Goal: Task Accomplishment & Management: Use online tool/utility

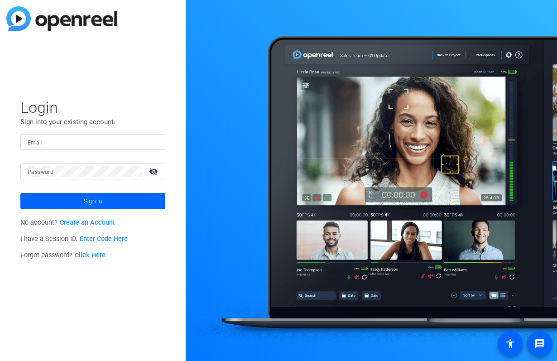
click at [109, 140] on input "Email" at bounding box center [93, 141] width 130 height 11
click at [149, 145] on img at bounding box center [150, 141] width 6 height 11
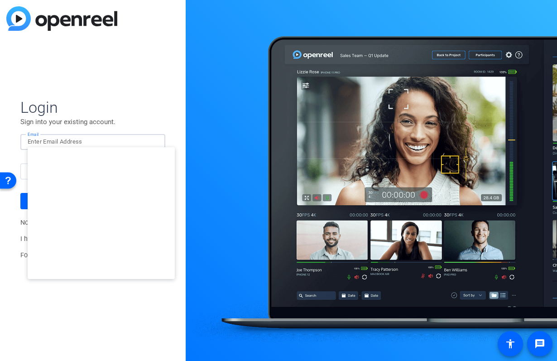
type input "studiosupport+1@openreel.com"
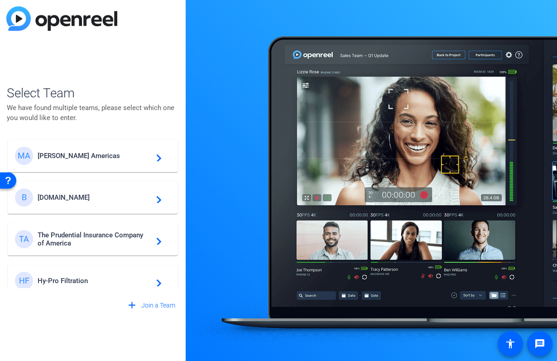
click at [86, 193] on span "Breastcancer.org" at bounding box center [94, 197] width 113 height 8
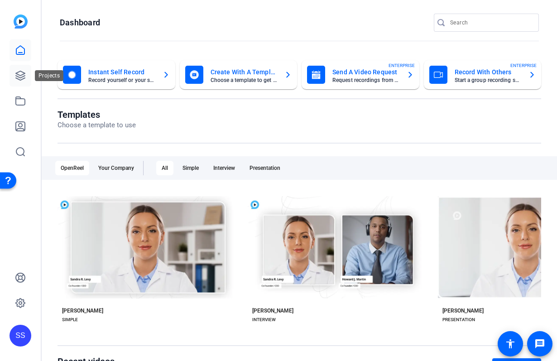
click at [24, 80] on icon at bounding box center [20, 75] width 11 height 11
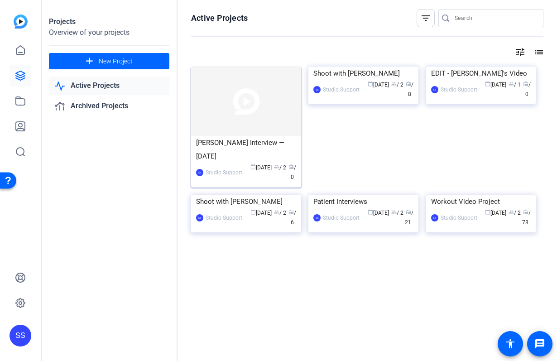
click at [241, 95] on img at bounding box center [246, 101] width 110 height 69
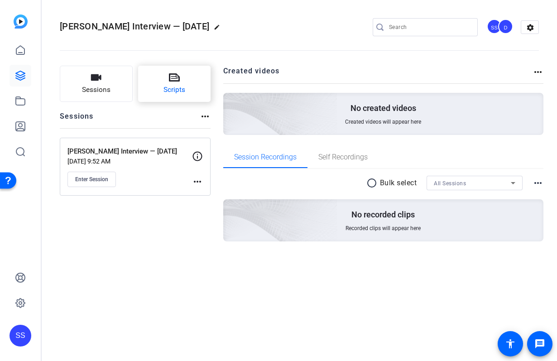
click at [182, 71] on button "Scripts" at bounding box center [174, 84] width 73 height 36
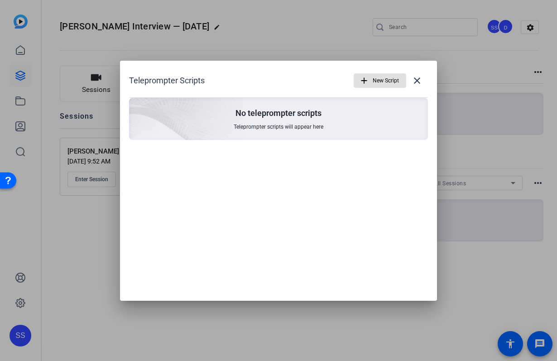
click at [374, 78] on span "New Script" at bounding box center [386, 80] width 26 height 17
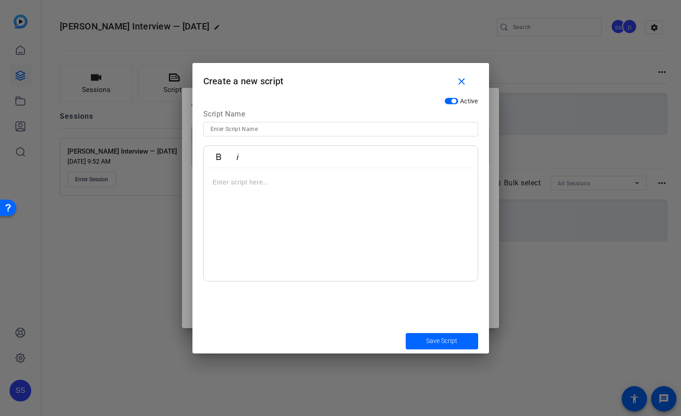
click at [280, 201] on div at bounding box center [341, 224] width 274 height 113
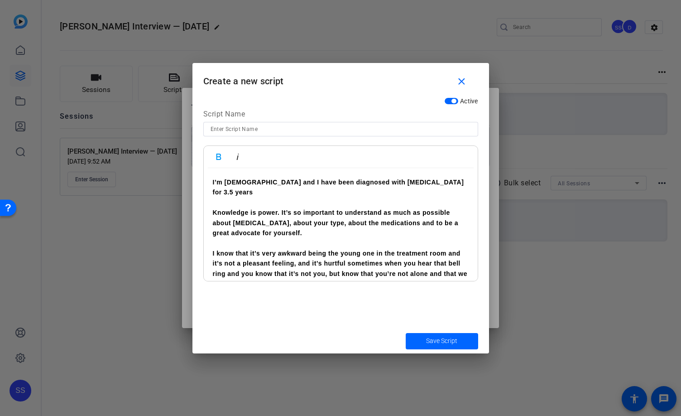
scroll to position [8, 0]
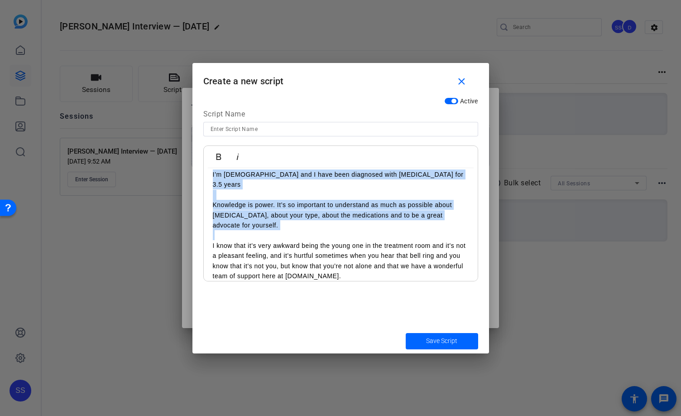
click at [260, 187] on p "I’m 41 years old and I have been diagnosed with metastatic breast cancer for 3.…" at bounding box center [341, 179] width 256 height 20
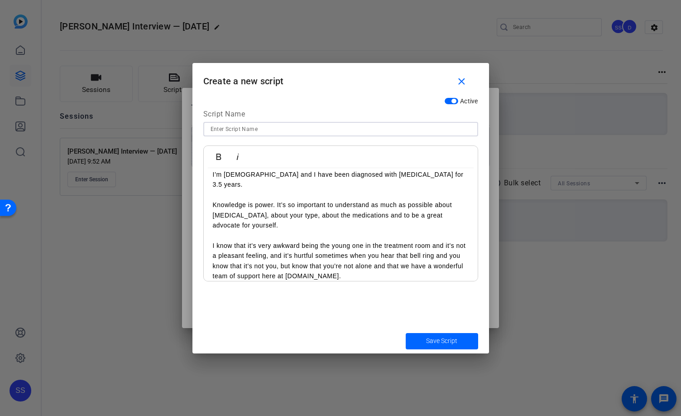
click at [241, 130] on input at bounding box center [341, 129] width 260 height 11
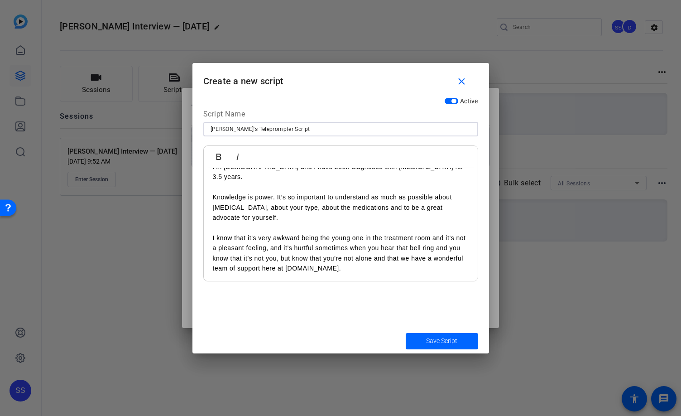
scroll to position [16, 0]
type input "[PERSON_NAME]'s Teleprompter Script"
click at [446, 338] on span "Save Script" at bounding box center [441, 341] width 31 height 10
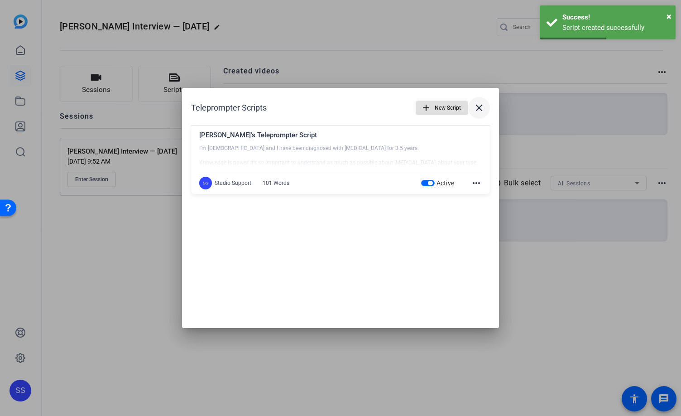
click at [480, 110] on mat-icon "close" at bounding box center [479, 107] width 11 height 11
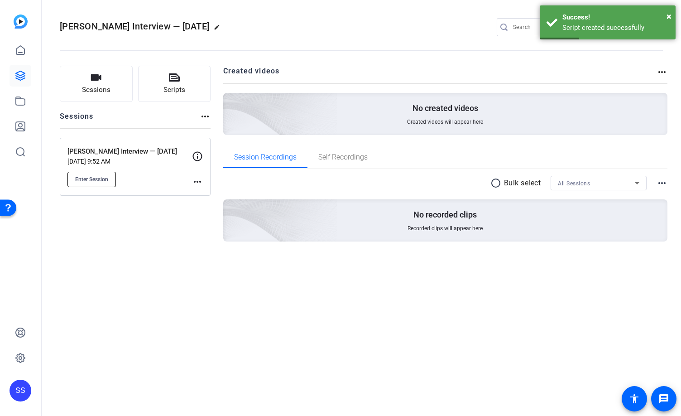
click at [104, 185] on button "Enter Session" at bounding box center [92, 179] width 48 height 15
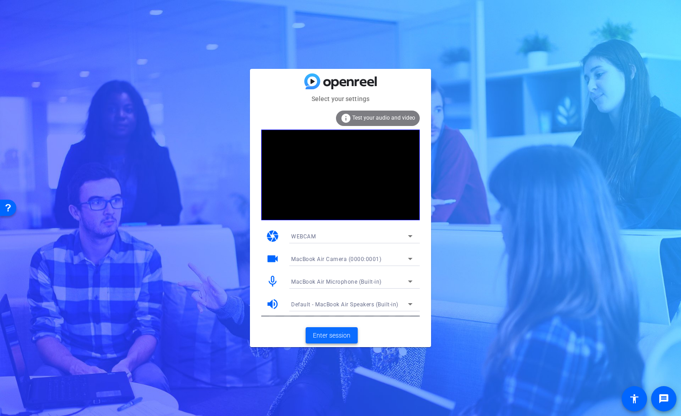
click at [350, 341] on span at bounding box center [332, 335] width 52 height 22
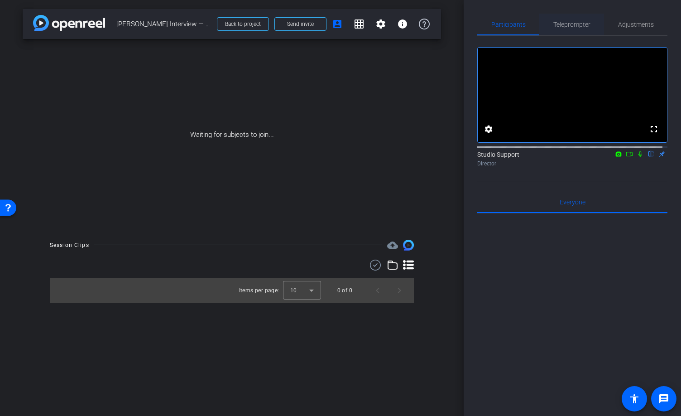
click at [571, 25] on span "Teleprompter" at bounding box center [572, 24] width 37 height 6
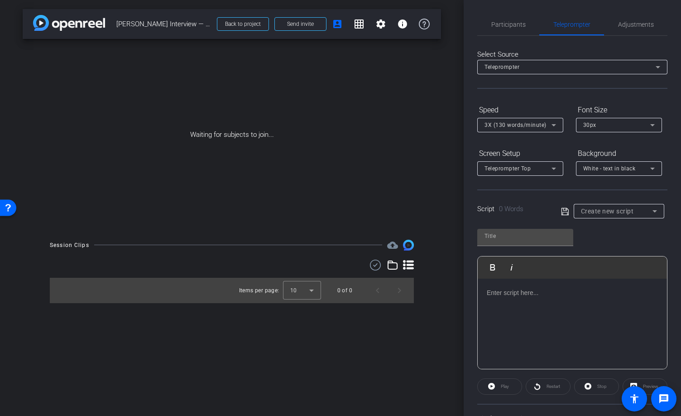
click at [598, 210] on span "Create new script" at bounding box center [607, 210] width 53 height 7
click at [605, 248] on span "[PERSON_NAME]'s Teleprompter Script" at bounding box center [616, 243] width 74 height 11
type input "[PERSON_NAME]'s Teleprompter Script"
